Goal: Task Accomplishment & Management: Use online tool/utility

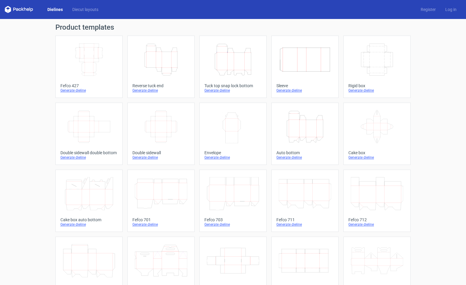
click at [184, 57] on icon "Height Depth Width" at bounding box center [161, 59] width 52 height 33
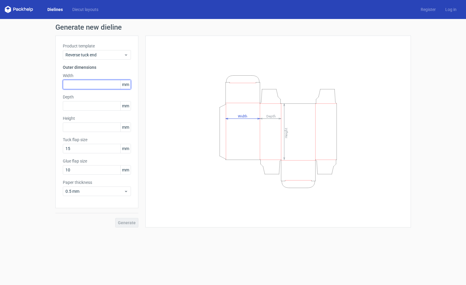
click at [91, 84] on input "text" at bounding box center [97, 84] width 68 height 9
type input "1"
type input "72"
type input "30"
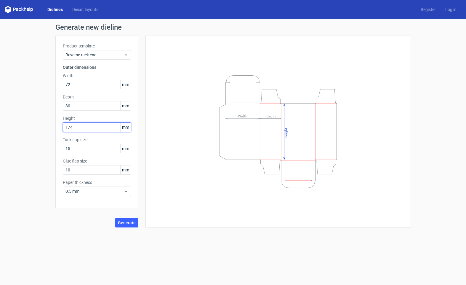
type input "174"
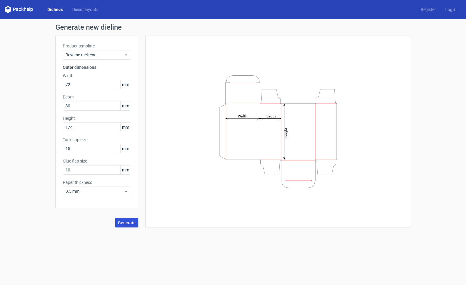
click at [130, 219] on button "Generate" at bounding box center [126, 222] width 23 height 9
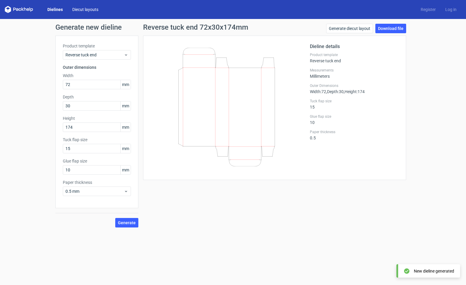
click at [79, 9] on link "Diecut layouts" at bounding box center [86, 10] width 36 height 6
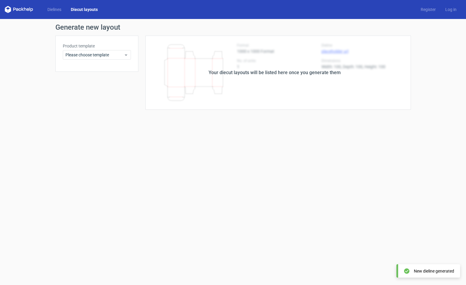
click at [25, 9] on icon at bounding box center [19, 9] width 28 height 7
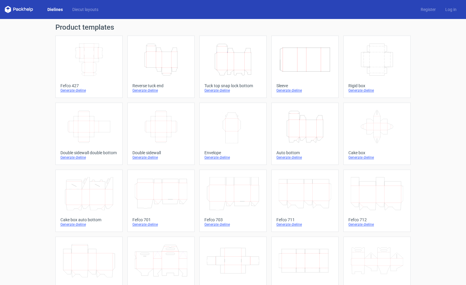
click at [233, 68] on icon "Height Depth Width" at bounding box center [233, 59] width 52 height 33
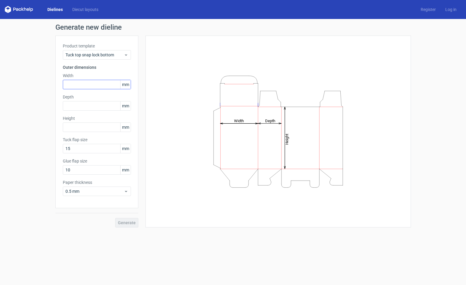
drag, startPoint x: 83, startPoint y: 90, endPoint x: 86, endPoint y: 86, distance: 5.0
click at [83, 89] on div "Product template Tuck top snap lock bottom Outer dimensions Width mm Depth mm H…" at bounding box center [96, 122] width 83 height 172
click at [87, 85] on input "text" at bounding box center [97, 84] width 68 height 9
type input "72"
type input "30"
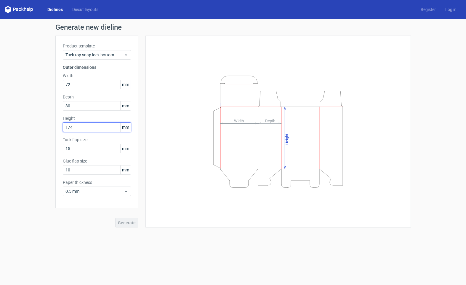
type input "174"
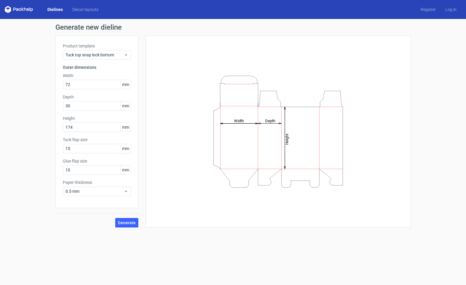
click at [114, 218] on div "Generate" at bounding box center [96, 217] width 83 height 19
click at [120, 223] on span "Generate" at bounding box center [127, 222] width 18 height 4
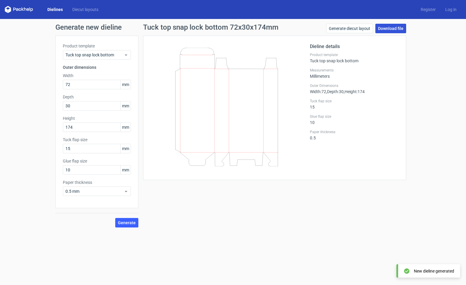
click at [392, 28] on link "Download file" at bounding box center [390, 28] width 31 height 9
